Goal: Navigation & Orientation: Find specific page/section

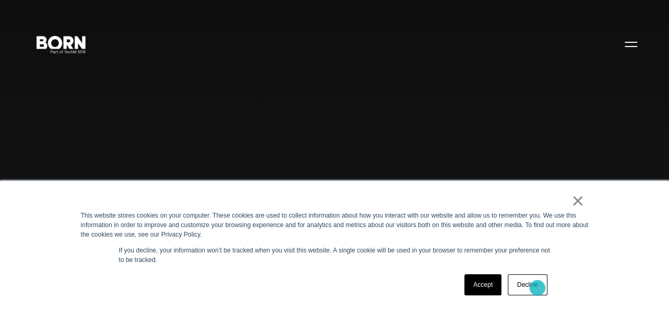
click at [537, 288] on link "Decline" at bounding box center [527, 284] width 39 height 21
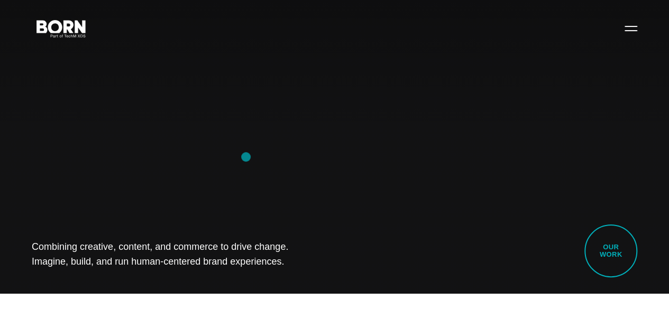
scroll to position [17, 0]
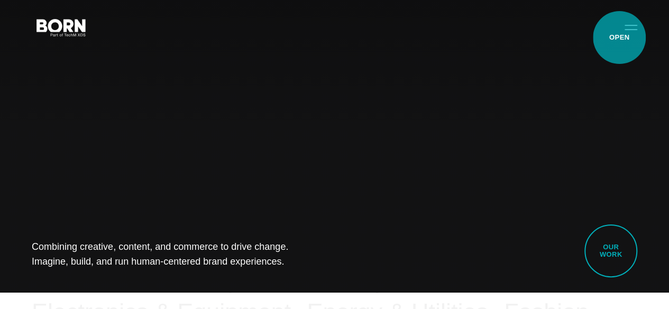
click at [619, 38] on button "Primary Menu" at bounding box center [630, 27] width 25 height 22
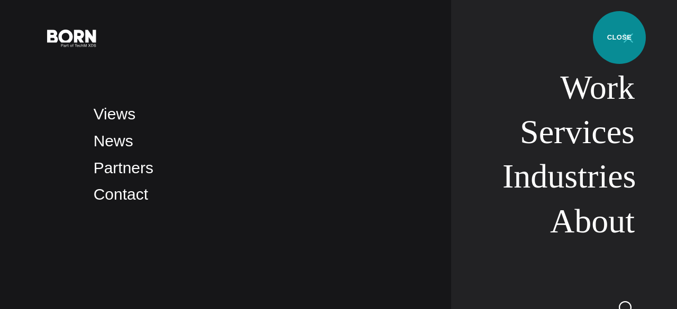
click at [619, 38] on button "Primary Menu" at bounding box center [628, 37] width 25 height 22
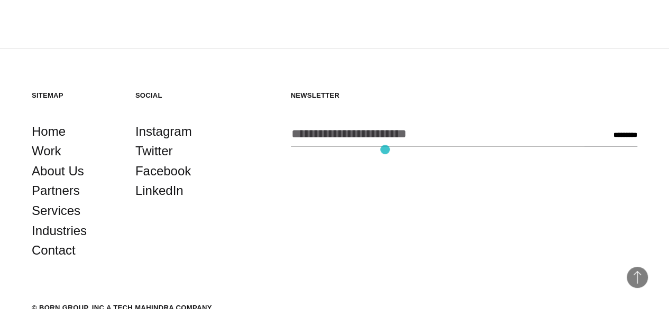
scroll to position [2413, 0]
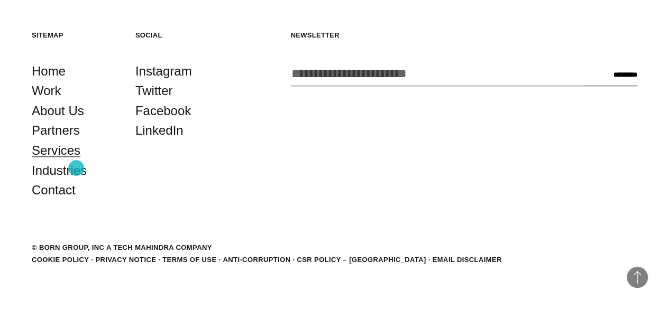
click at [76, 161] on link "Services" at bounding box center [56, 151] width 49 height 20
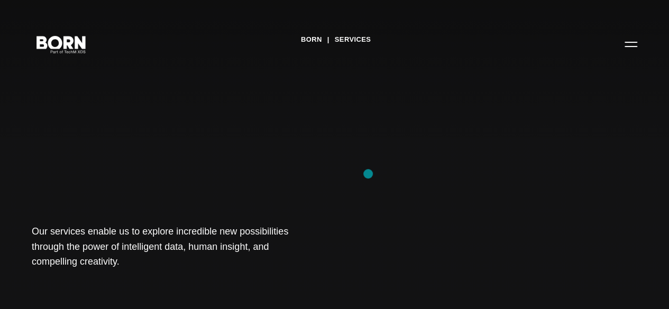
click at [368, 174] on div "BORN Services Our services enable us to explore incredible new possibilities th…" at bounding box center [334, 154] width 669 height 309
